Goal: Navigation & Orientation: Find specific page/section

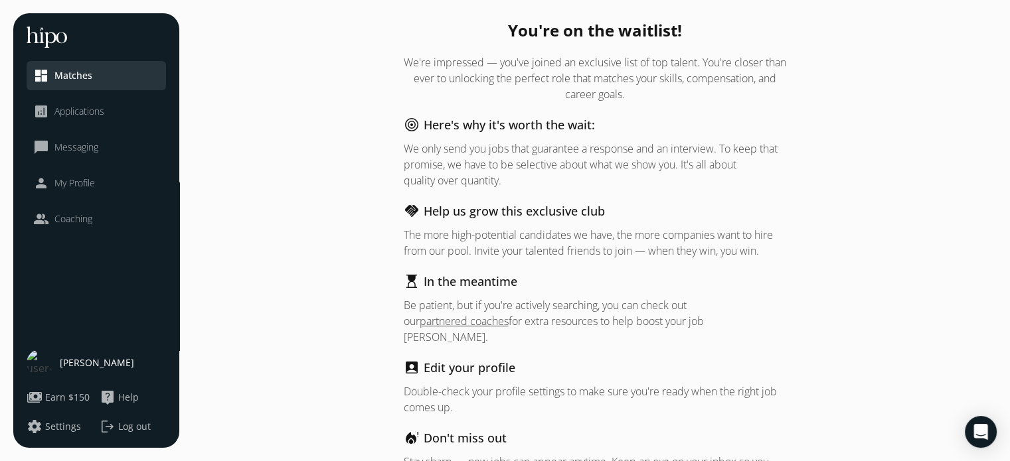
click at [78, 108] on span "Applications" at bounding box center [79, 111] width 50 height 13
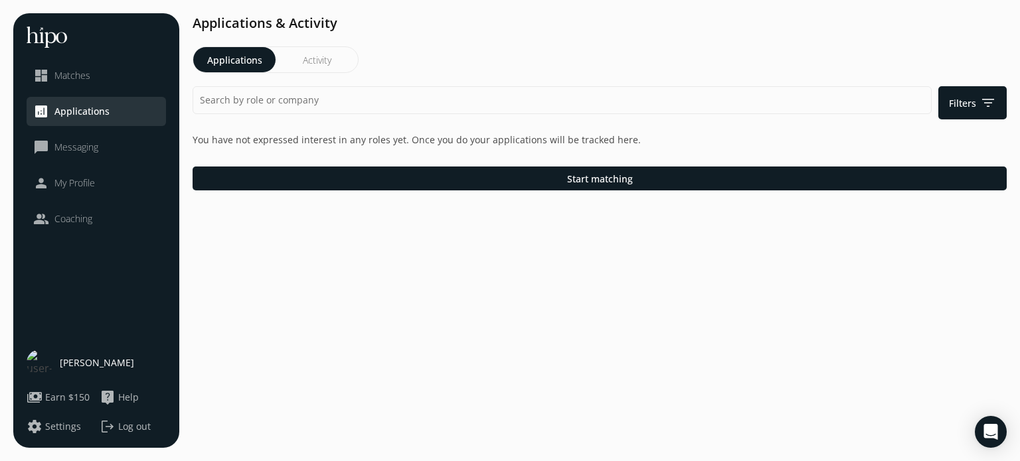
click at [72, 149] on span "Messaging" at bounding box center [76, 147] width 44 height 13
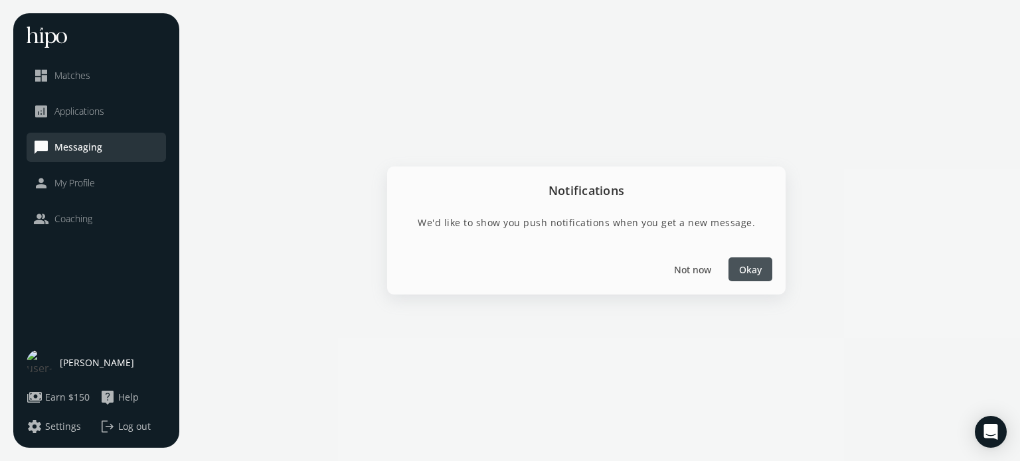
click at [756, 264] on span "Okay" at bounding box center [750, 270] width 23 height 14
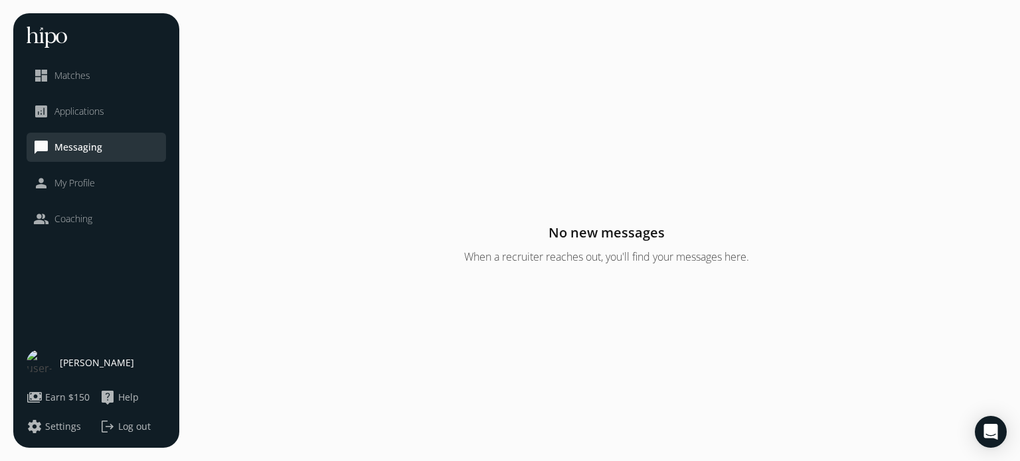
click at [68, 183] on span "My Profile" at bounding box center [74, 183] width 40 height 13
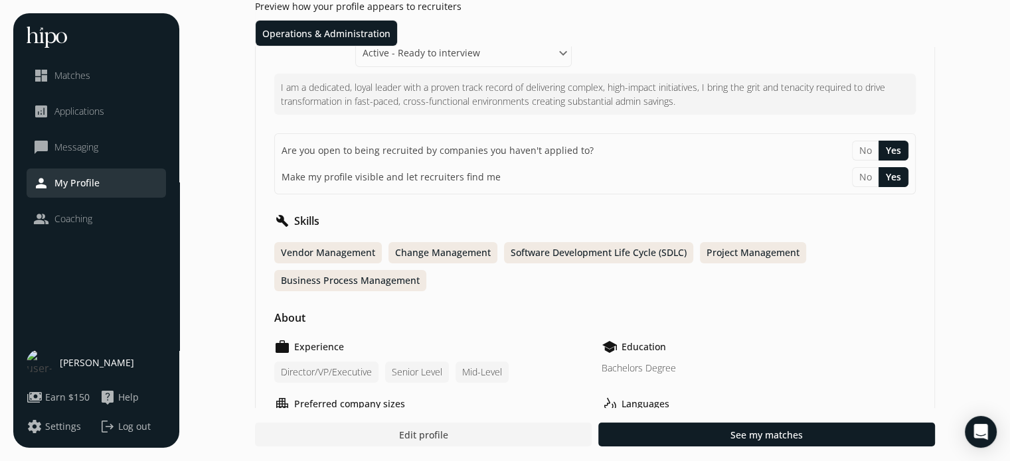
scroll to position [155, 0]
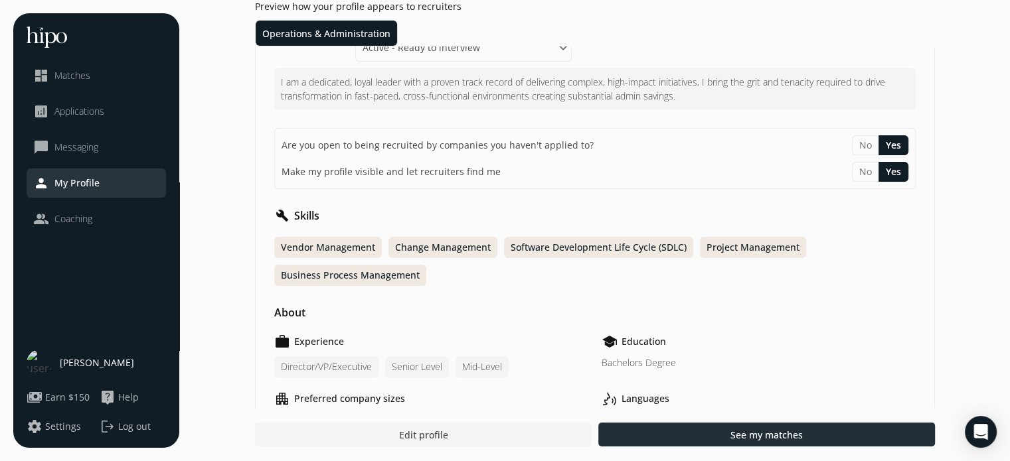
click at [799, 431] on span "See my matches" at bounding box center [766, 435] width 72 height 14
